Goal: Information Seeking & Learning: Learn about a topic

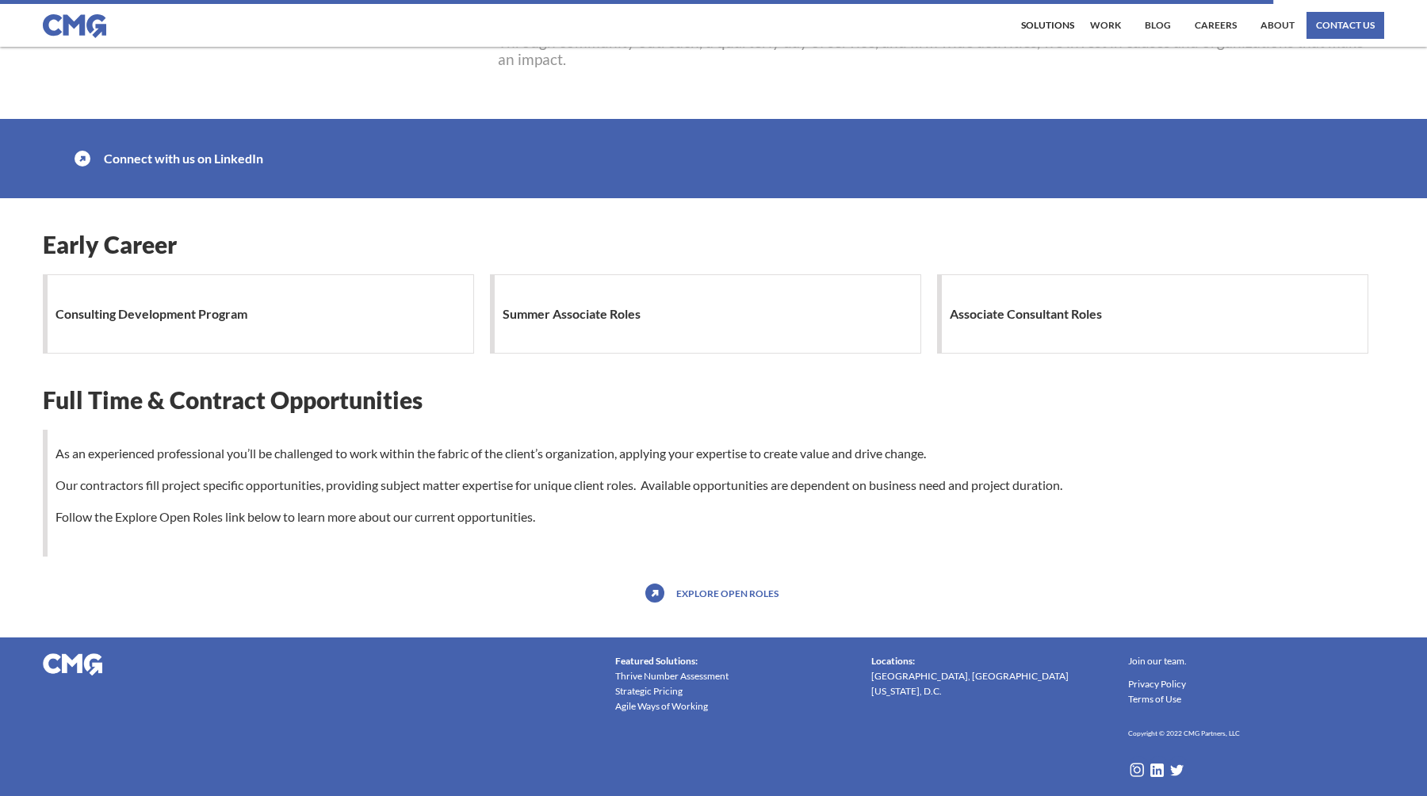
scroll to position [1322, 0]
click at [272, 317] on div "Consulting Development Program" at bounding box center [258, 313] width 431 height 79
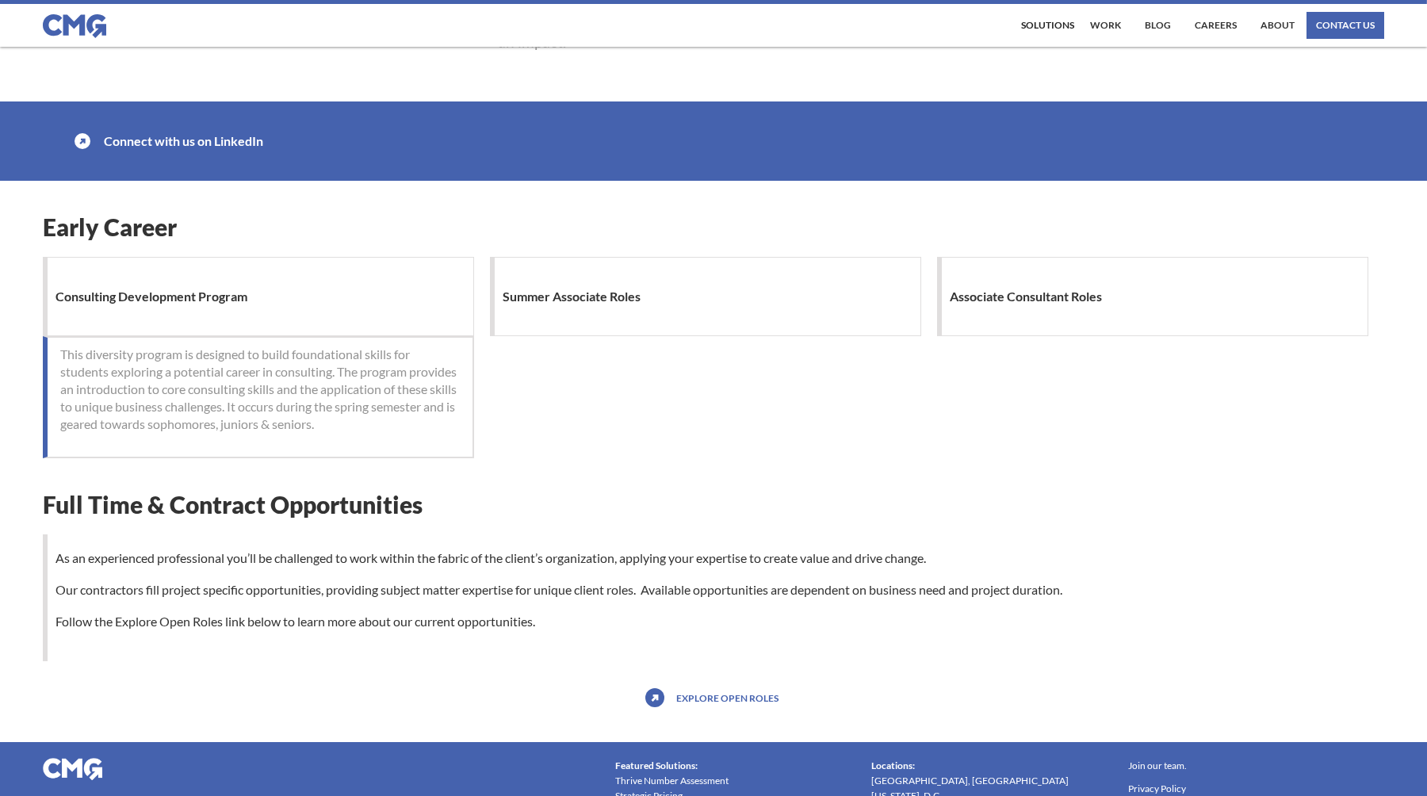
click at [270, 395] on p "This diversity program is designed to build foundational skills for students ex…" at bounding box center [260, 389] width 400 height 87
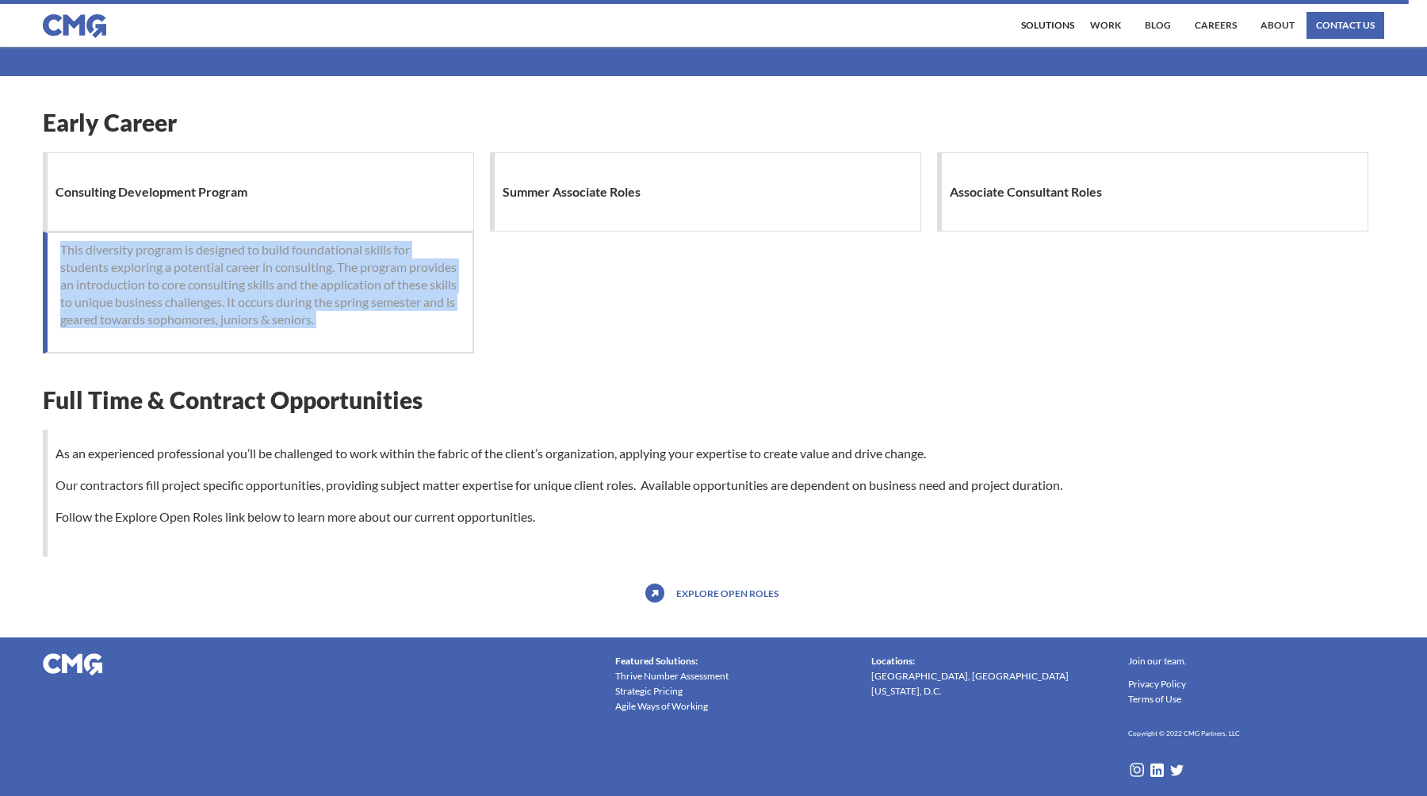
scroll to position [1429, 0]
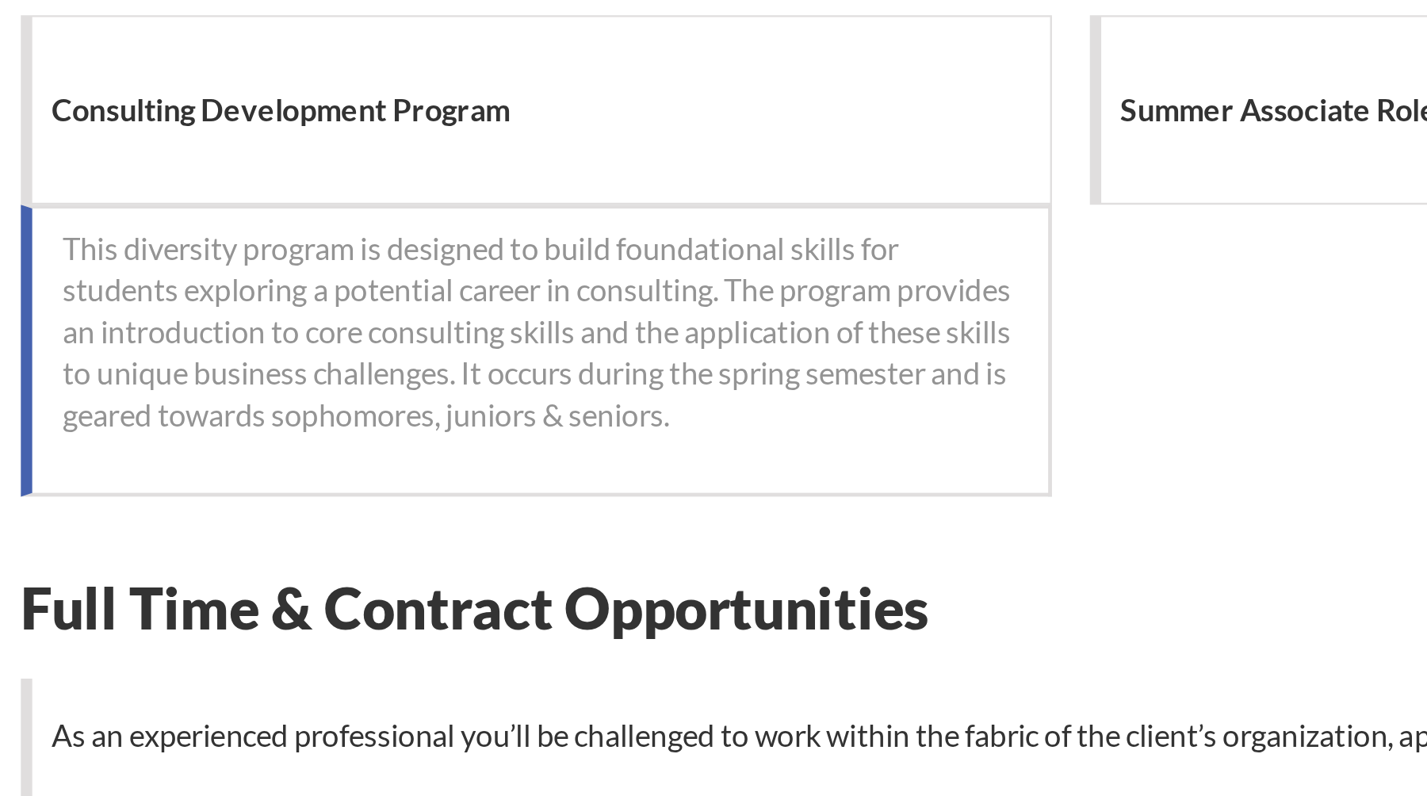
click at [216, 316] on p "This diversity program is designed to build foundational skills for students ex…" at bounding box center [260, 284] width 400 height 87
